Goal: Navigation & Orientation: Find specific page/section

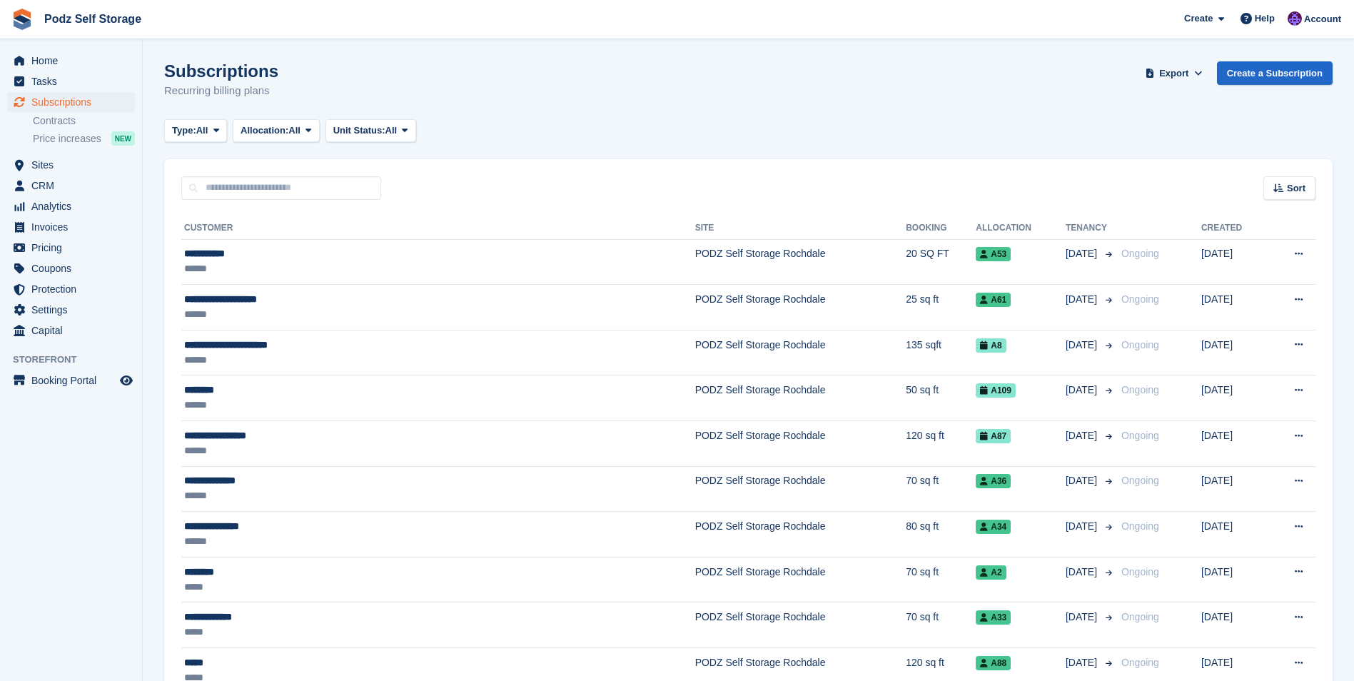
click at [79, 41] on aside "Home Tasks Subscriptions Subscriptions Subscriptions Contracts Price increases …" at bounding box center [71, 343] width 142 height 609
click at [87, 23] on link "Podz Self Storage" at bounding box center [93, 19] width 108 height 24
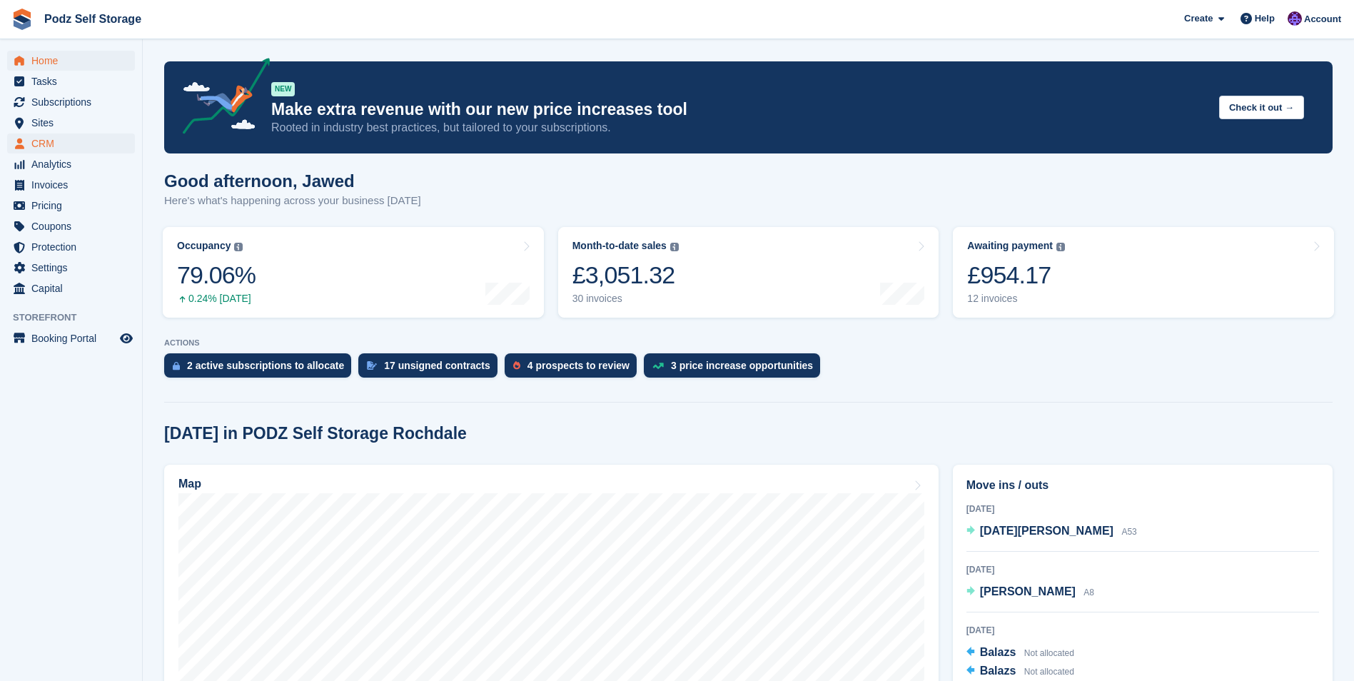
scroll to position [214, 0]
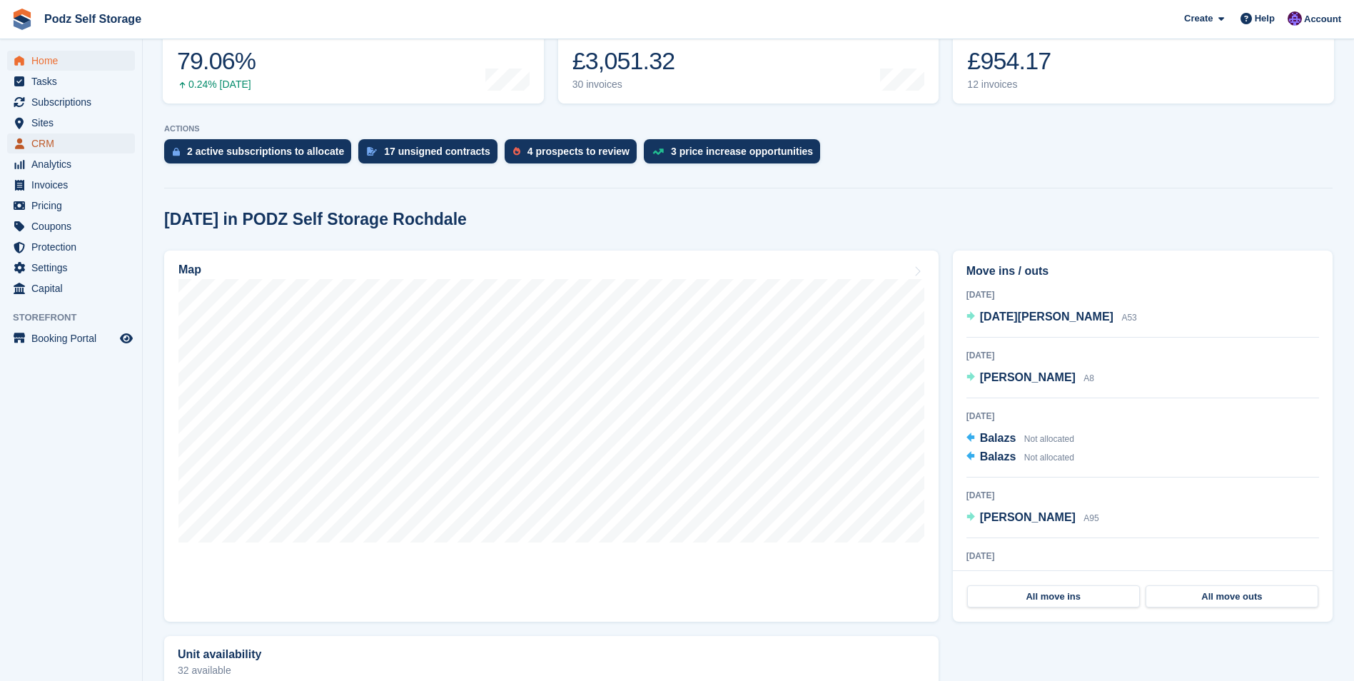
click at [95, 141] on span "CRM" at bounding box center [74, 143] width 86 height 20
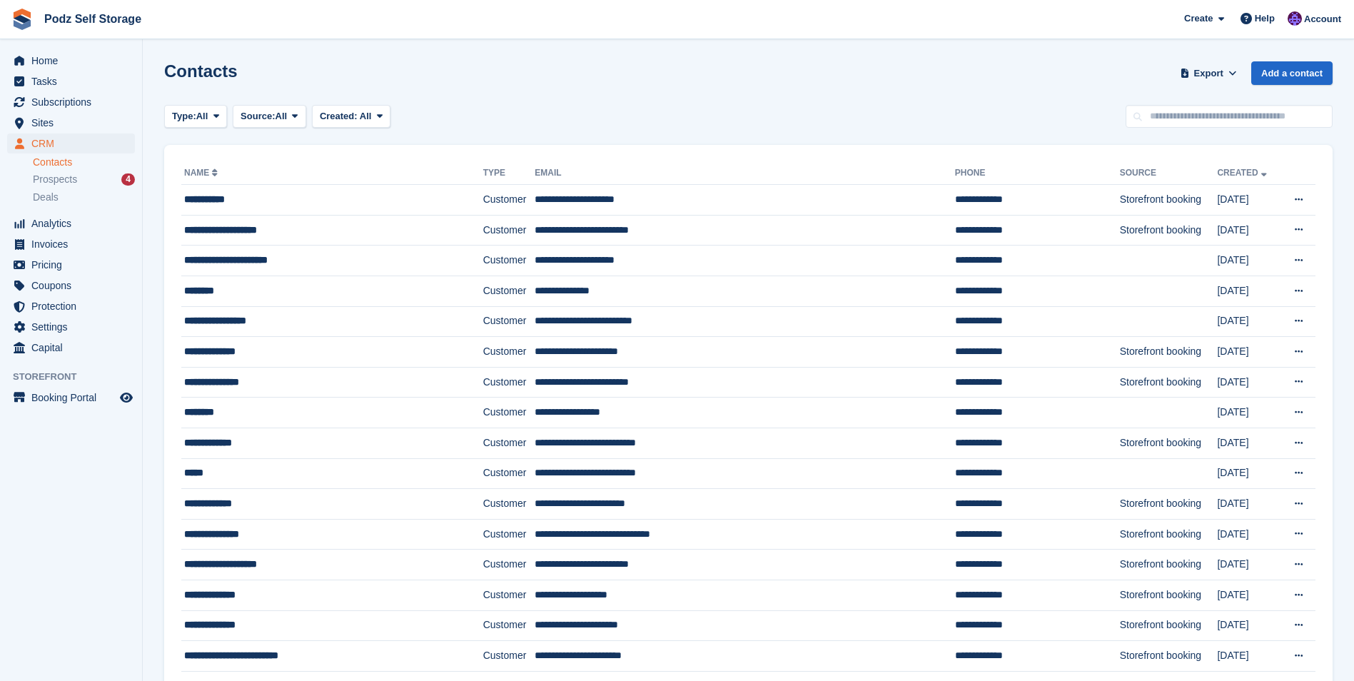
drag, startPoint x: 189, startPoint y: 173, endPoint x: 191, endPoint y: 181, distance: 8.1
click at [191, 181] on th "Name" at bounding box center [332, 173] width 302 height 23
click at [201, 180] on th "Name" at bounding box center [332, 173] width 302 height 23
click at [205, 170] on link "Name" at bounding box center [202, 173] width 36 height 10
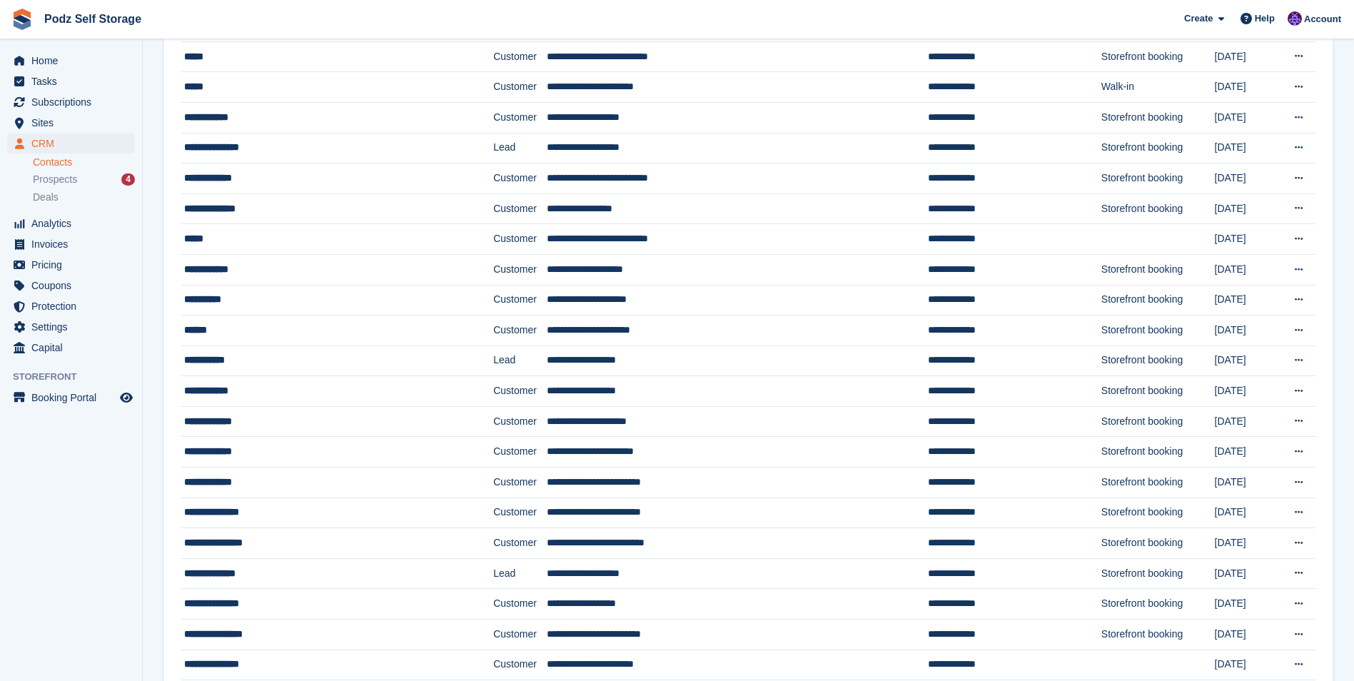
scroll to position [357, 0]
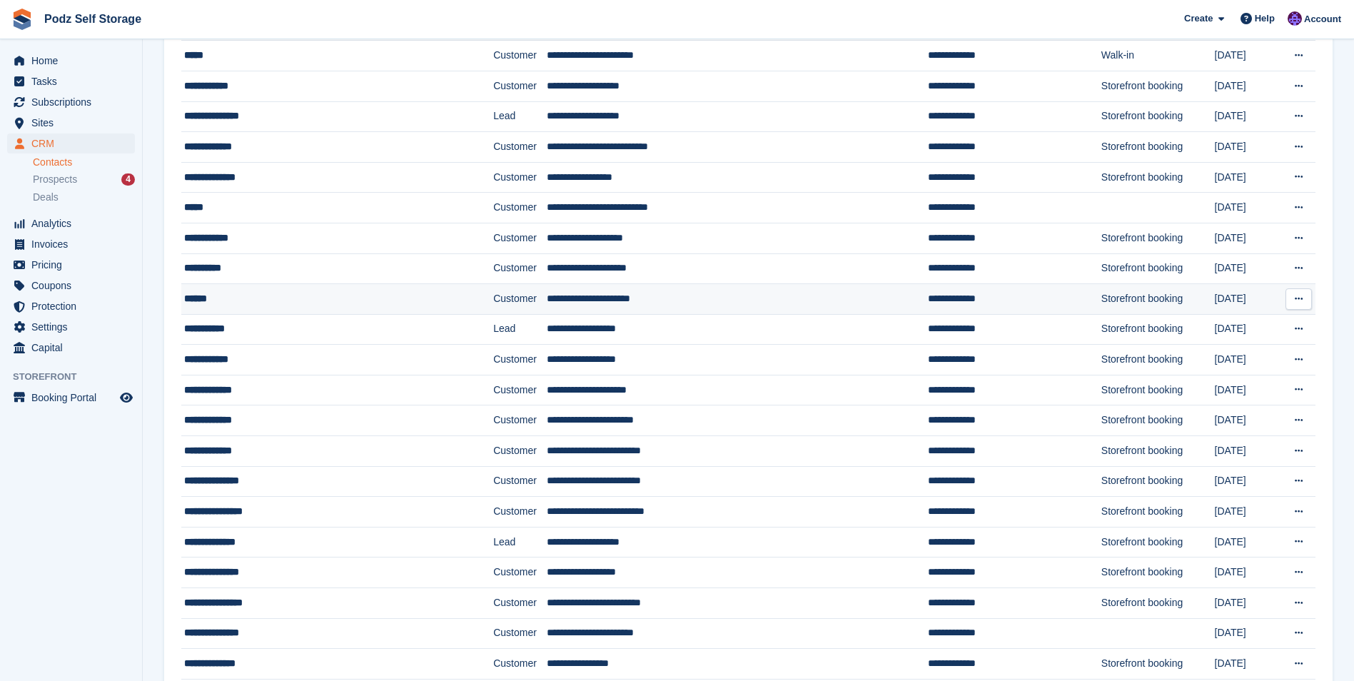
click at [264, 297] on div "******" at bounding box center [309, 298] width 251 height 15
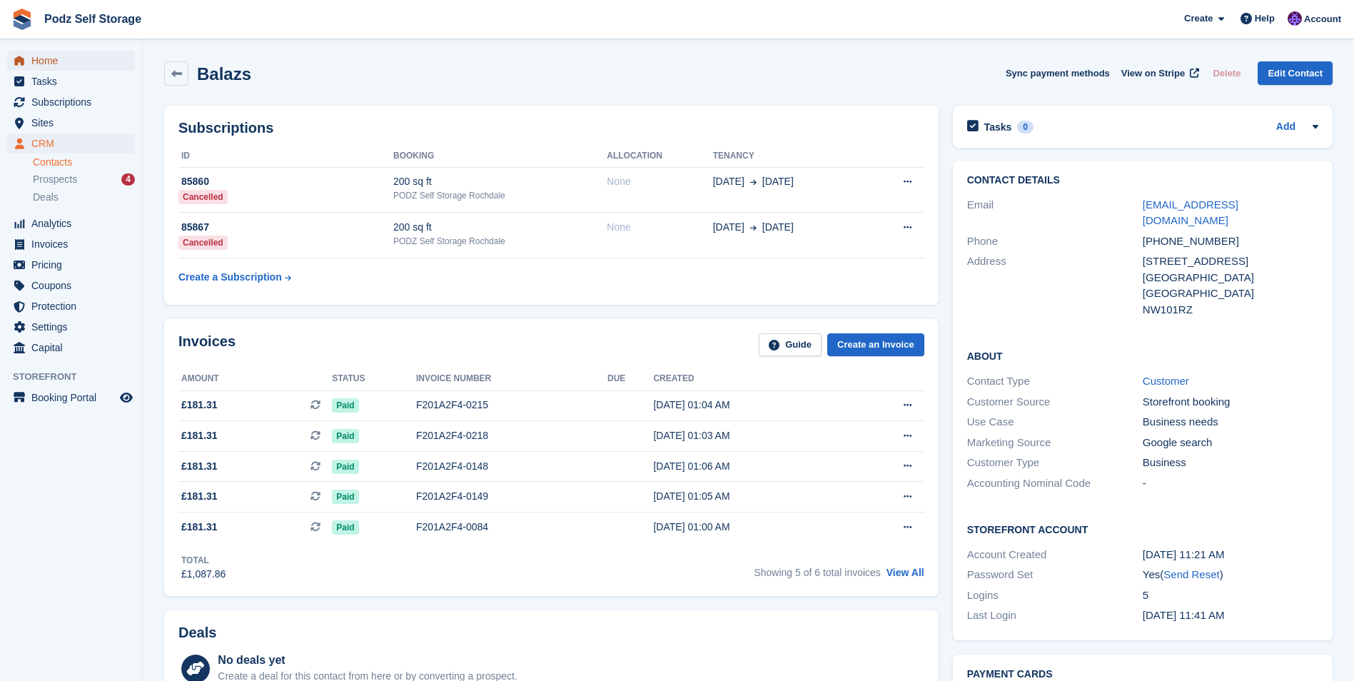
click at [94, 64] on span "Home" at bounding box center [74, 61] width 86 height 20
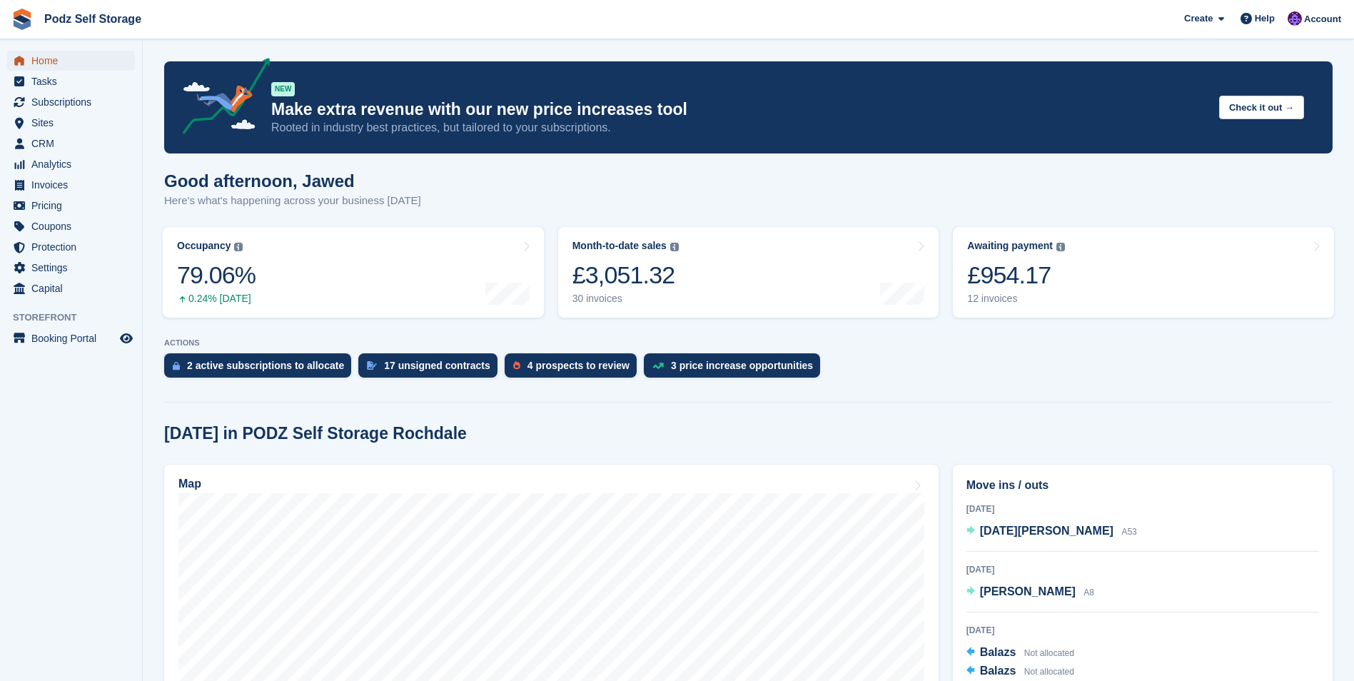
click at [25, 64] on span "menu" at bounding box center [19, 60] width 17 height 17
click at [71, 21] on link "Podz Self Storage" at bounding box center [93, 19] width 108 height 24
click at [117, 18] on link "Podz Self Storage" at bounding box center [93, 19] width 108 height 24
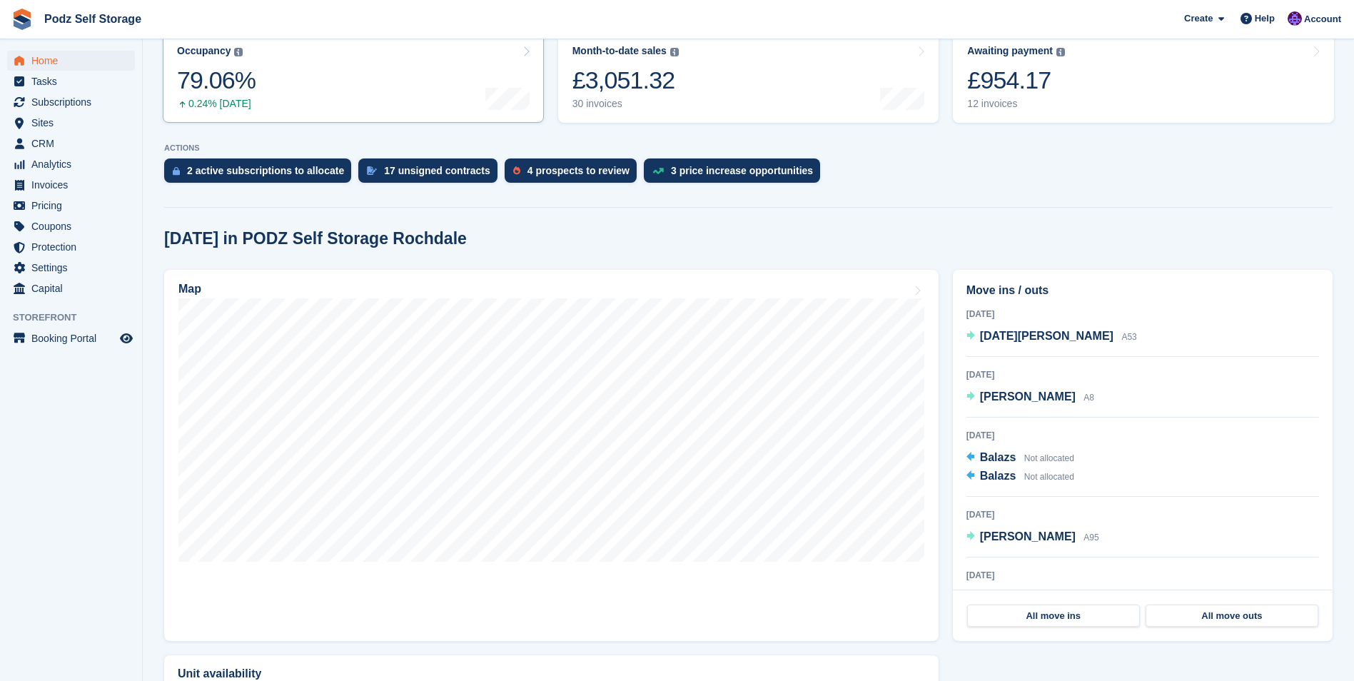
scroll to position [214, 0]
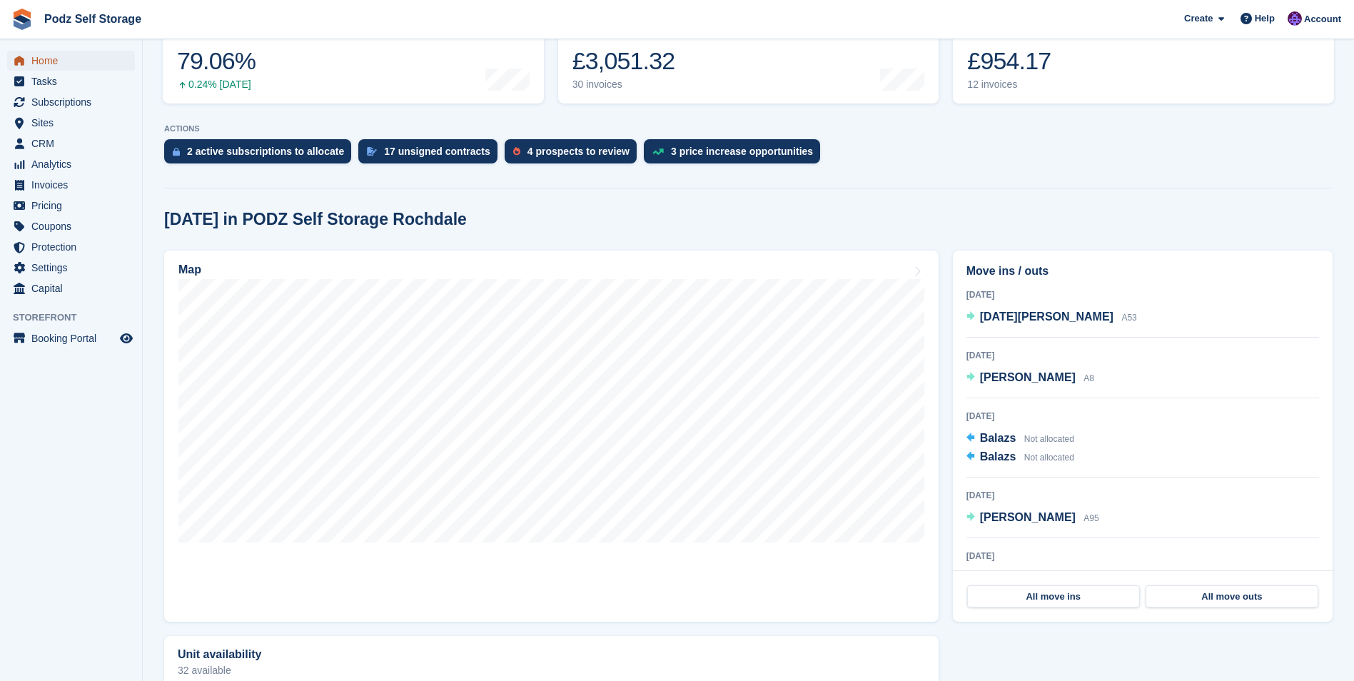
click at [63, 64] on span "Home" at bounding box center [74, 61] width 86 height 20
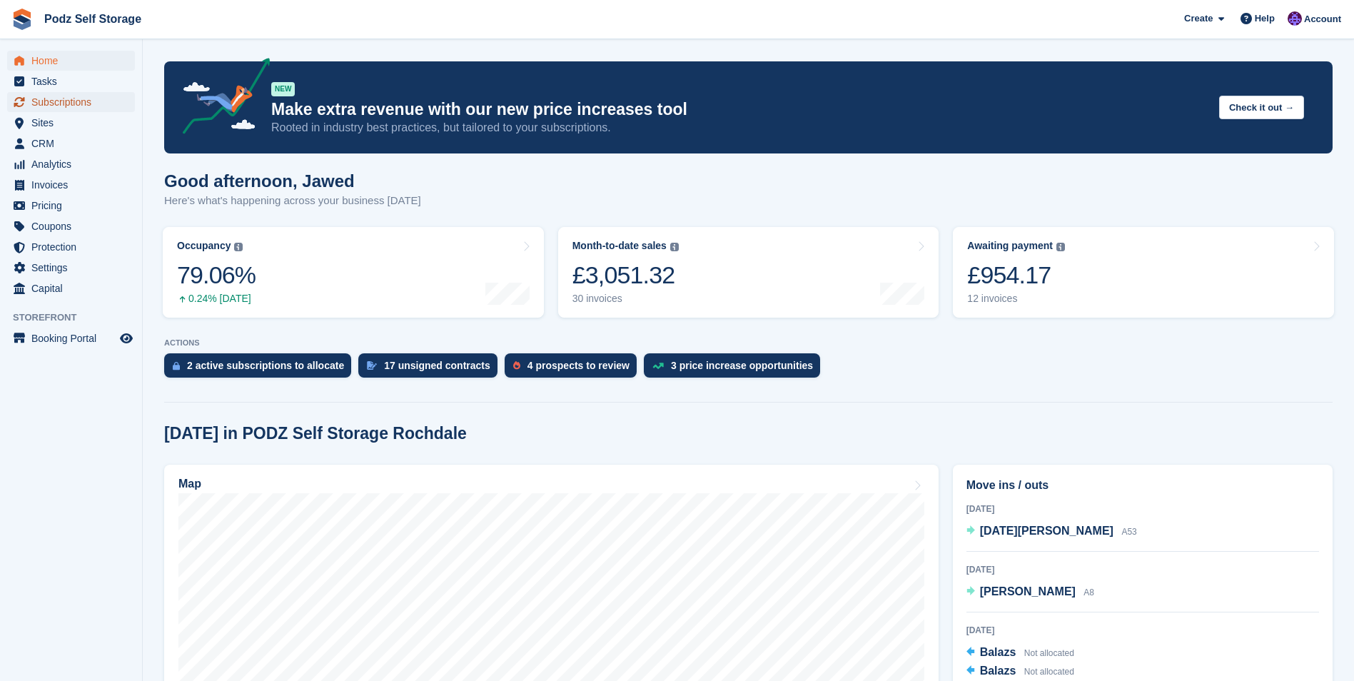
click at [88, 100] on span "Subscriptions" at bounding box center [74, 102] width 86 height 20
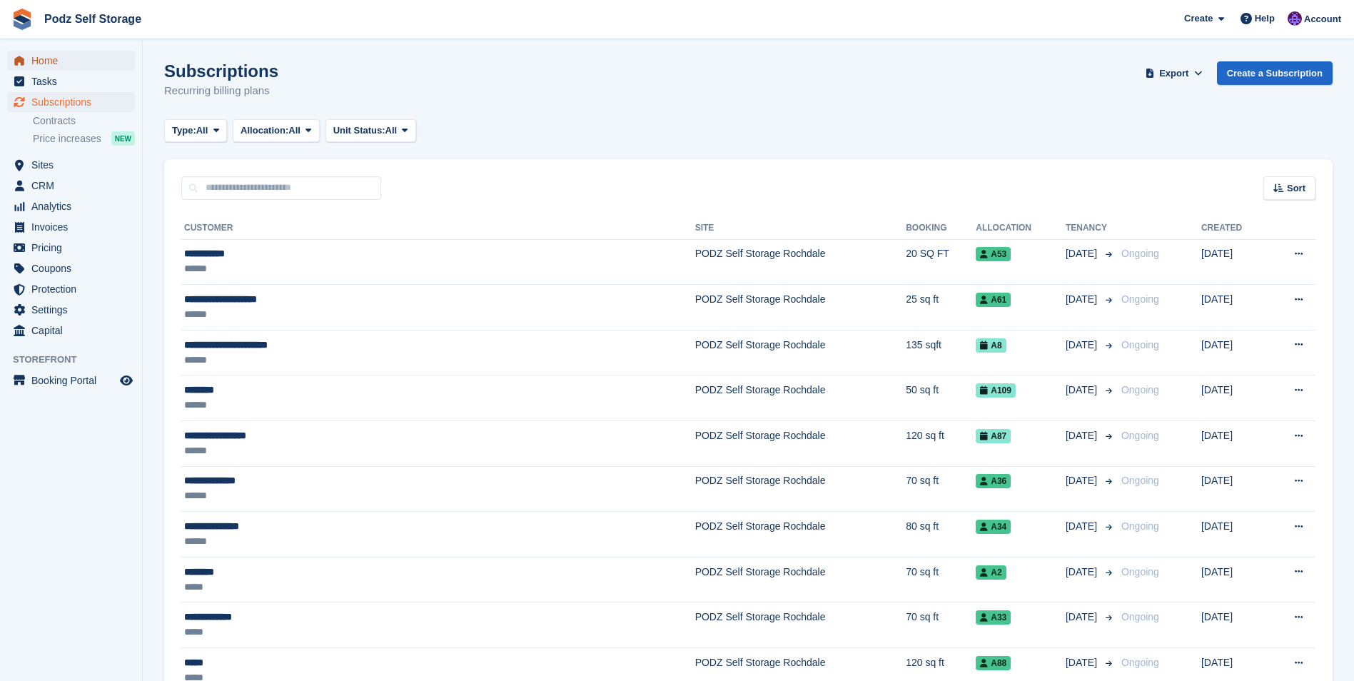
click at [88, 66] on span "Home" at bounding box center [74, 61] width 86 height 20
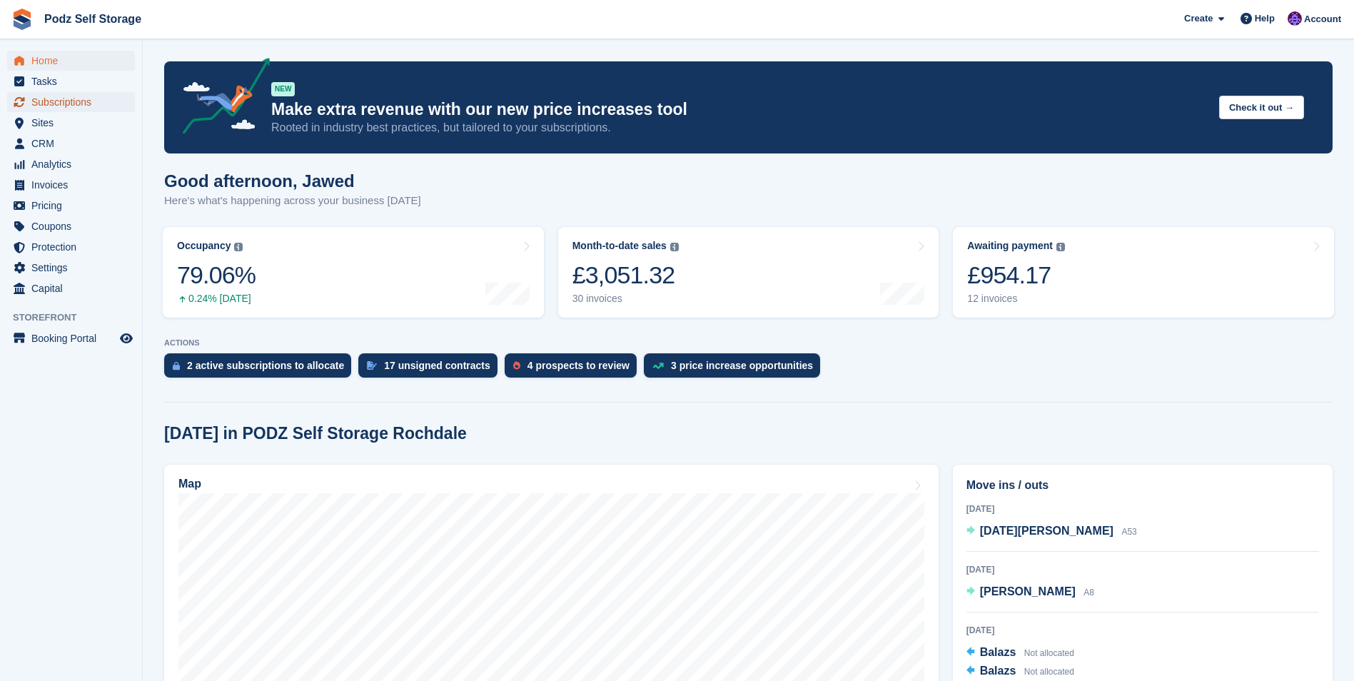
click at [85, 104] on span "Subscriptions" at bounding box center [74, 102] width 86 height 20
